Goal: Task Accomplishment & Management: Complete application form

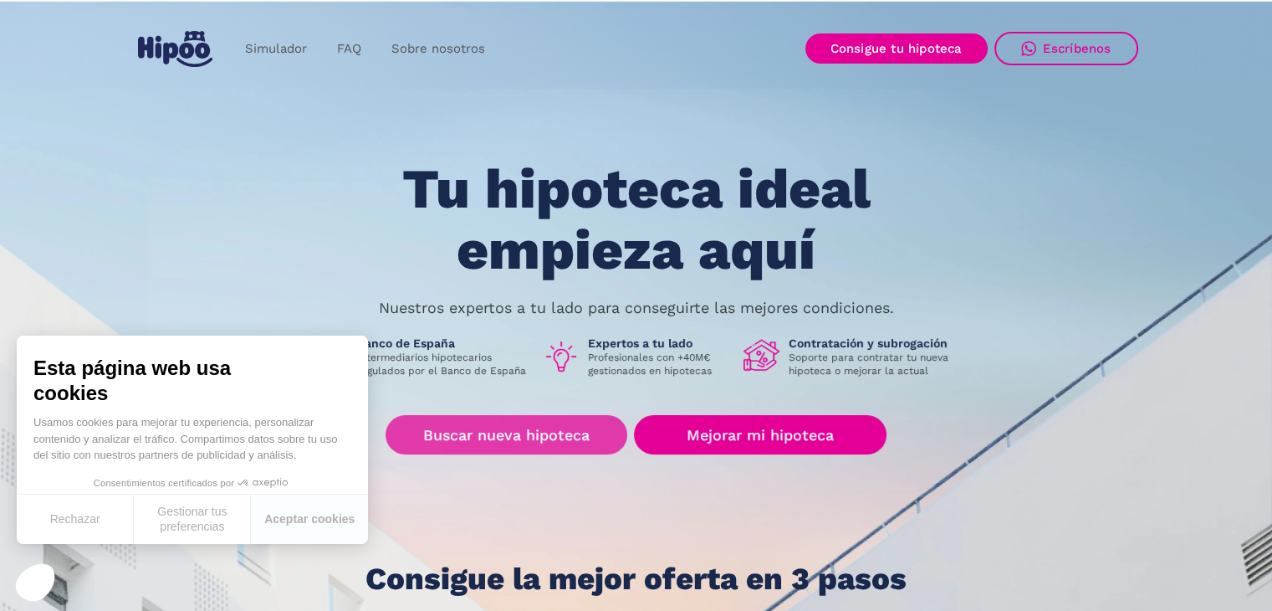
click at [529, 442] on link "Buscar nueva hipoteca" at bounding box center [507, 434] width 242 height 39
click at [535, 427] on link "Buscar nueva hipoteca" at bounding box center [507, 434] width 242 height 39
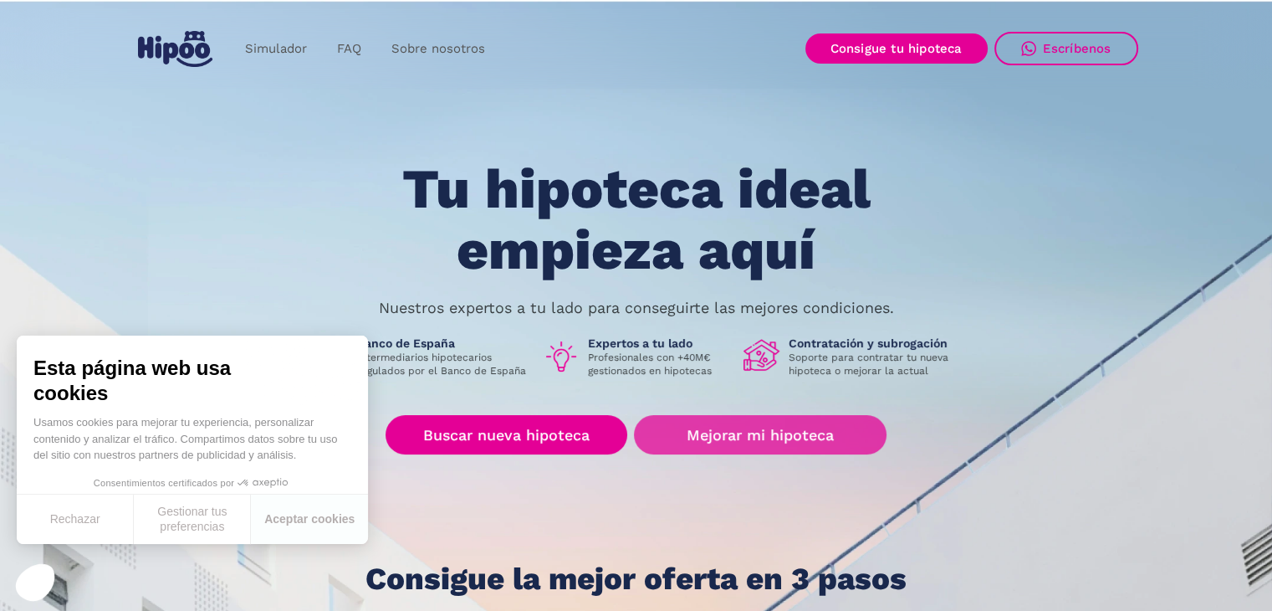
click at [790, 438] on link "Mejorar mi hipoteca" at bounding box center [760, 434] width 252 height 39
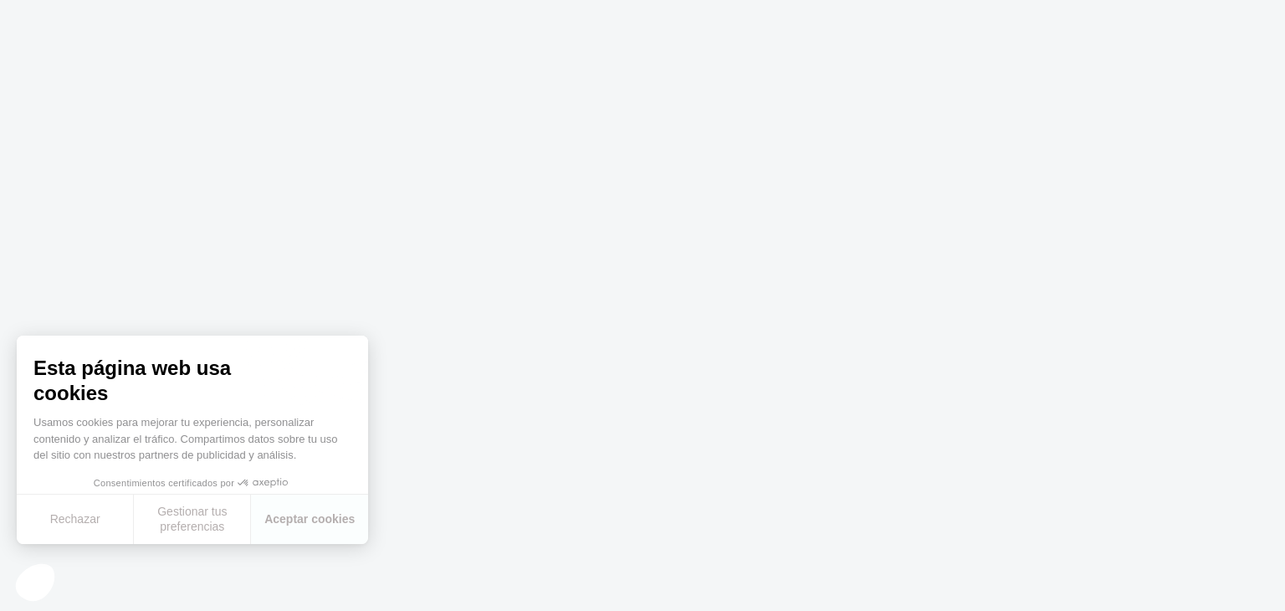
drag, startPoint x: 265, startPoint y: 432, endPoint x: 273, endPoint y: 447, distance: 16.8
click at [264, 433] on p "Usamos cookies para mejorar tu experiencia, personalizar contenido y analizar e…" at bounding box center [192, 438] width 318 height 49
click at [302, 519] on button "Aceptar cookies" at bounding box center [309, 518] width 117 height 49
